Goal: Task Accomplishment & Management: Complete application form

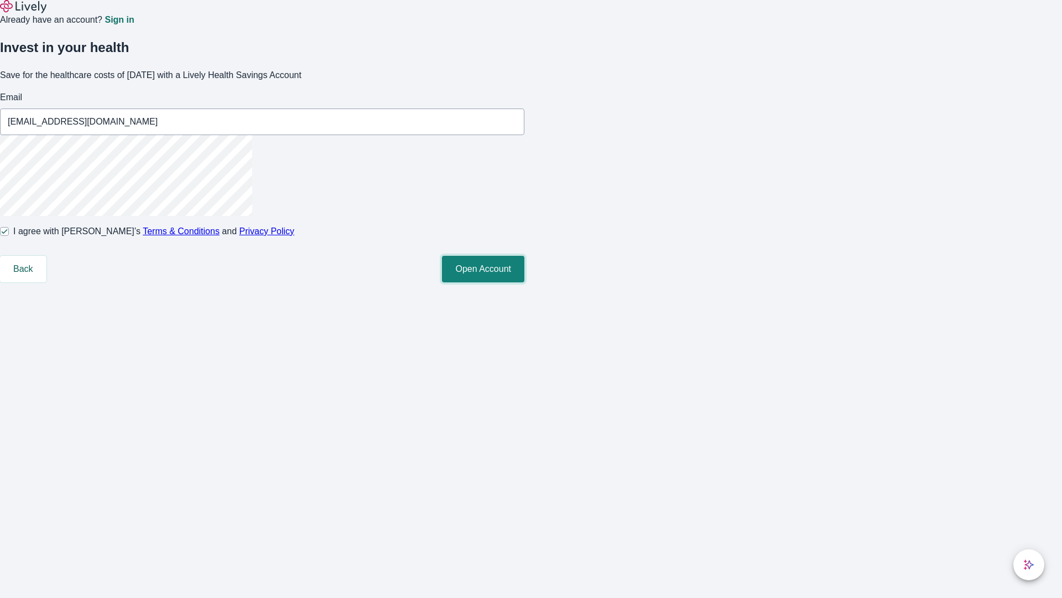
click at [525, 282] on button "Open Account" at bounding box center [483, 269] width 82 height 27
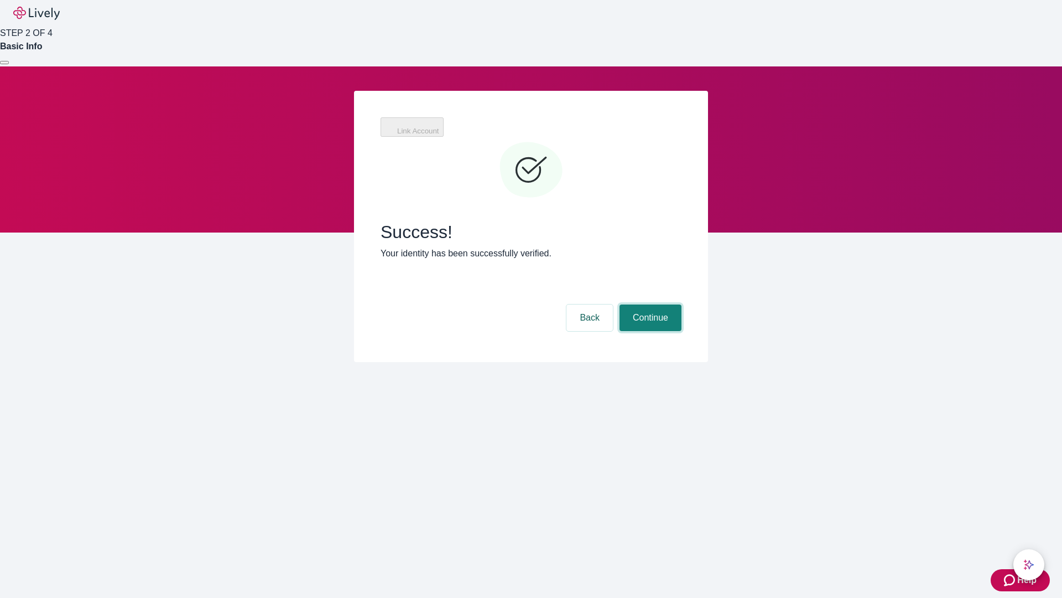
click at [649, 304] on button "Continue" at bounding box center [651, 317] width 62 height 27
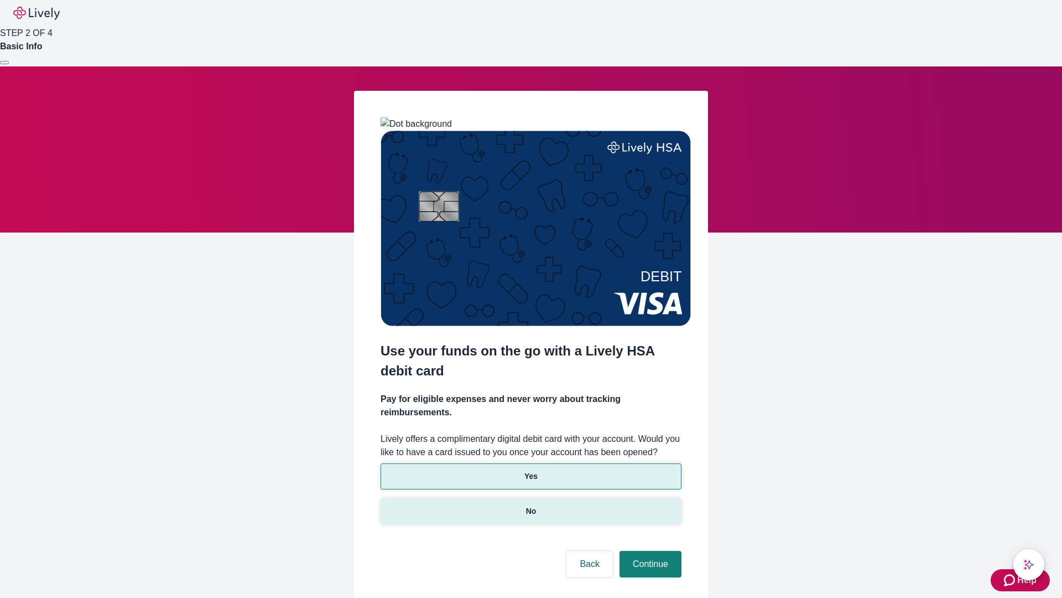
click at [531, 505] on p "No" at bounding box center [531, 511] width 11 height 12
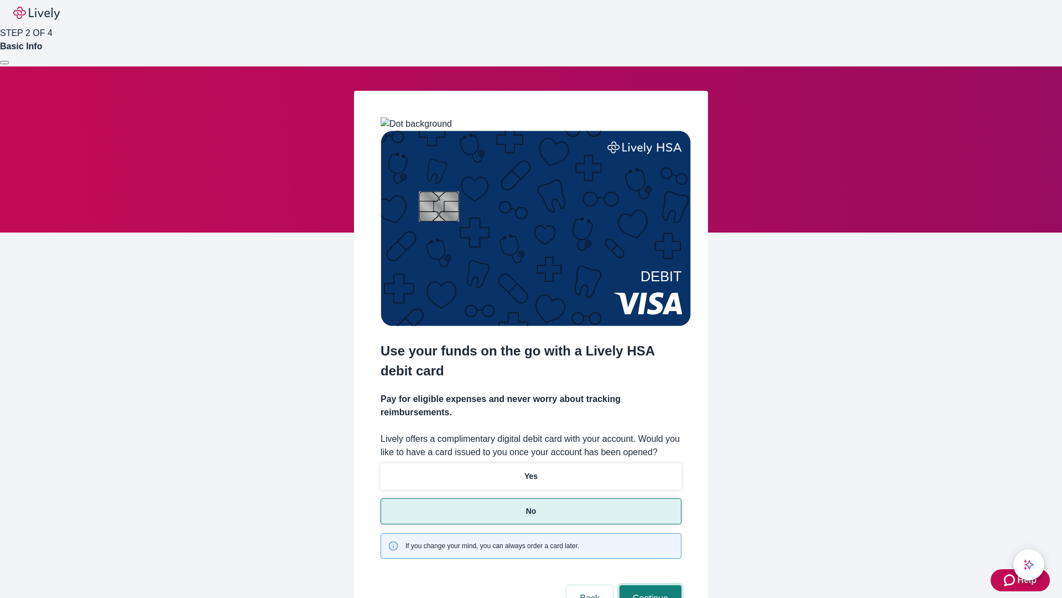
click at [649, 585] on button "Continue" at bounding box center [651, 598] width 62 height 27
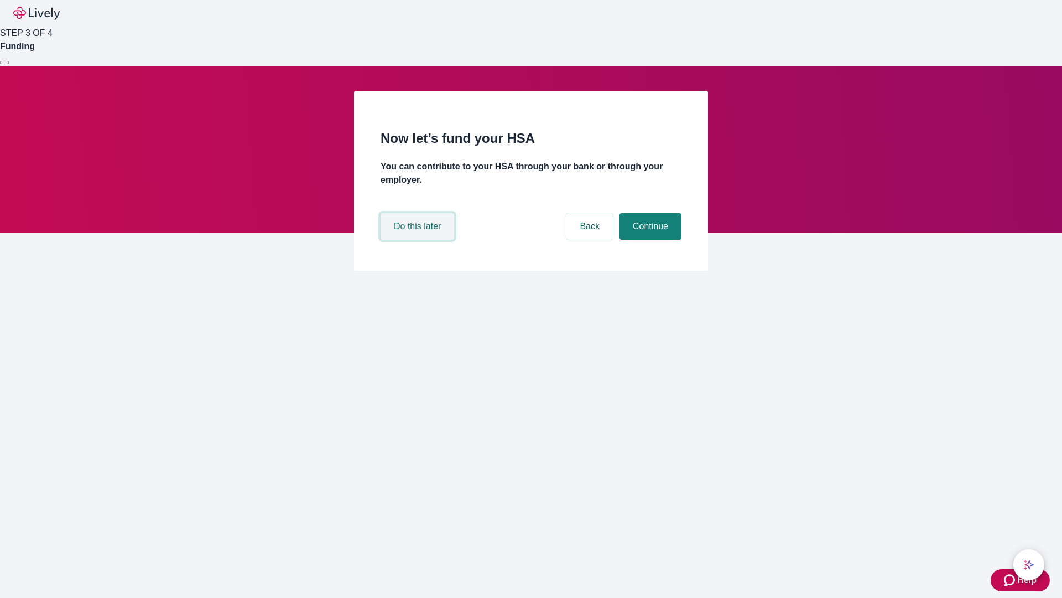
click at [419, 240] on button "Do this later" at bounding box center [418, 226] width 74 height 27
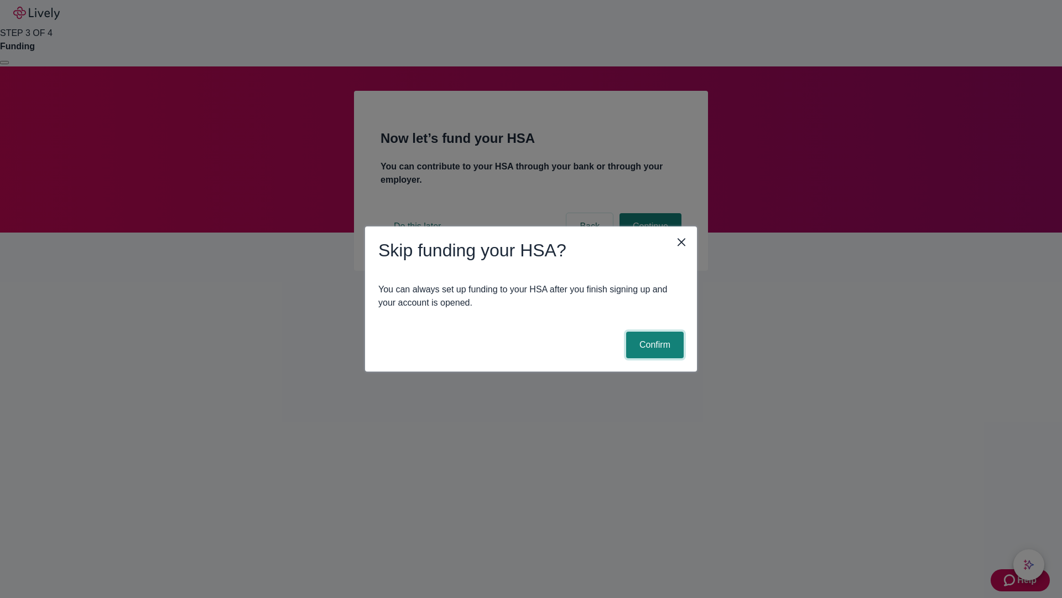
click at [653, 345] on button "Confirm" at bounding box center [655, 344] width 58 height 27
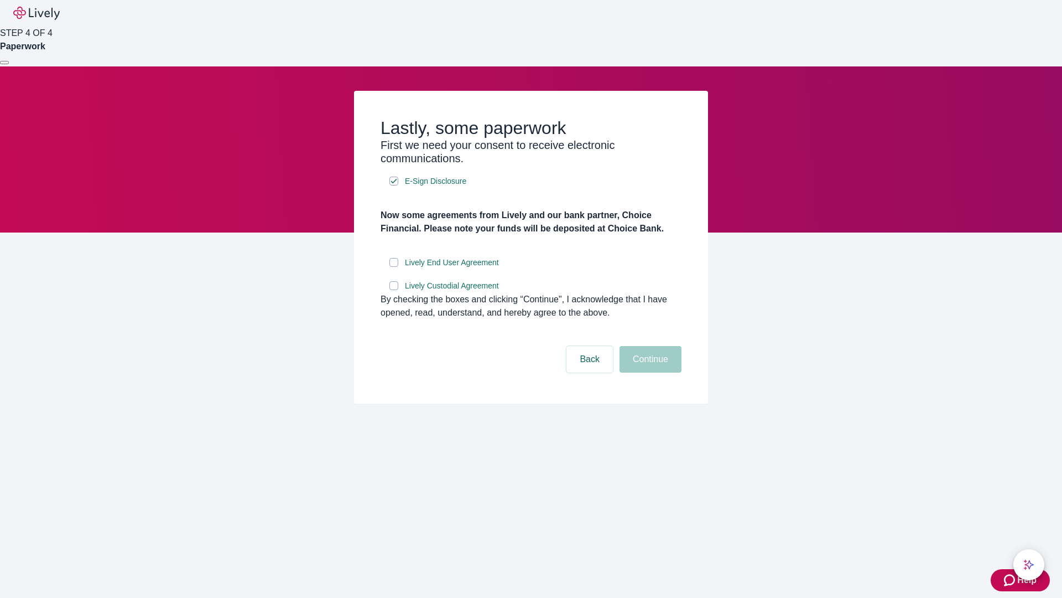
click at [394, 267] on input "Lively End User Agreement" at bounding box center [394, 262] width 9 height 9
checkbox input "true"
click at [394, 290] on input "Lively Custodial Agreement" at bounding box center [394, 285] width 9 height 9
checkbox input "true"
click at [649, 372] on button "Continue" at bounding box center [651, 359] width 62 height 27
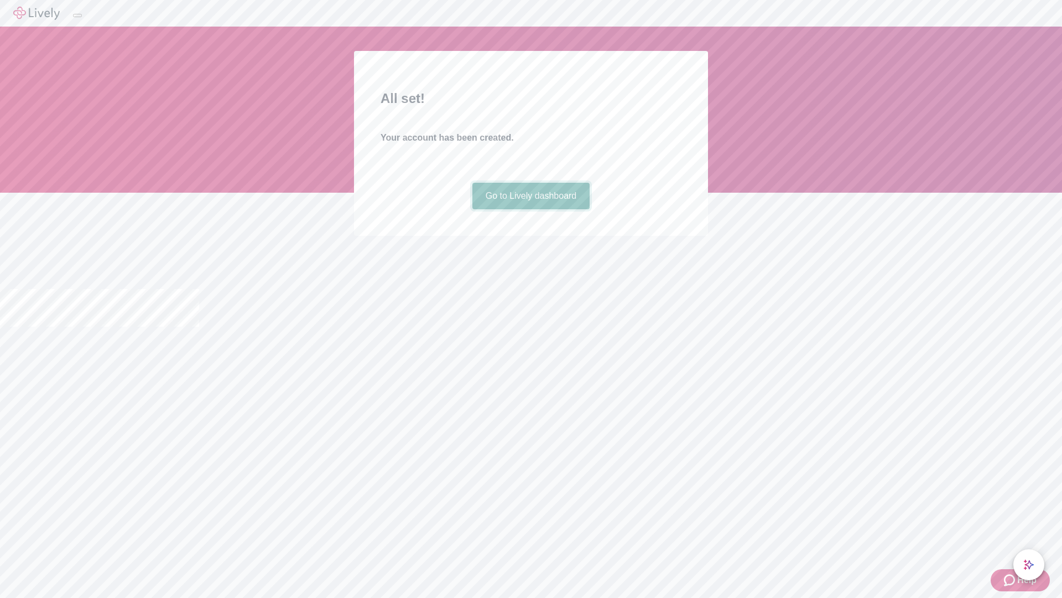
click at [531, 209] on link "Go to Lively dashboard" at bounding box center [532, 196] width 118 height 27
